Goal: Information Seeking & Learning: Find specific fact

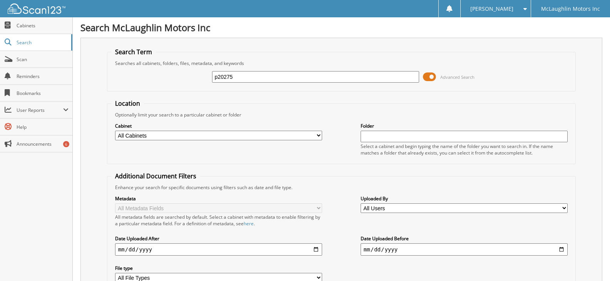
drag, startPoint x: 255, startPoint y: 75, endPoint x: 99, endPoint y: 85, distance: 156.5
click at [99, 85] on div "Search Term Searches all cabinets, folders, files, metadata, and keywords p2027…" at bounding box center [341, 182] width 522 height 288
paste input "[US_VEHICLE_IDENTIFICATION_NUMBER]"
drag, startPoint x: 244, startPoint y: 76, endPoint x: 157, endPoint y: 77, distance: 86.9
click at [157, 77] on div "[US_VEHICLE_IDENTIFICATION_NUMBER] Advanced Search" at bounding box center [341, 77] width 460 height 21
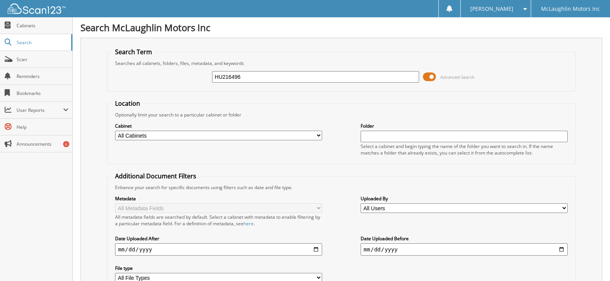
type input "HU216496"
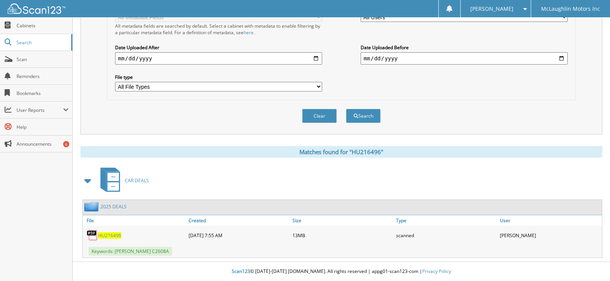
click at [116, 236] on span "HU216496" at bounding box center [109, 235] width 23 height 7
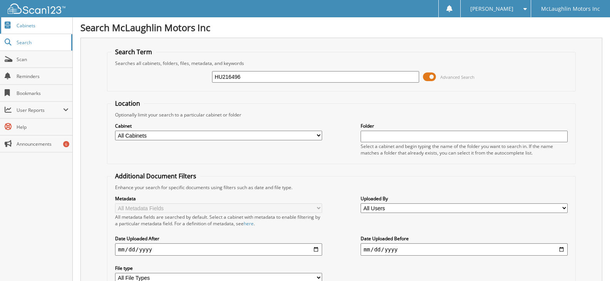
click at [33, 25] on span "Cabinets" at bounding box center [43, 25] width 52 height 7
